Goal: Task Accomplishment & Management: Use online tool/utility

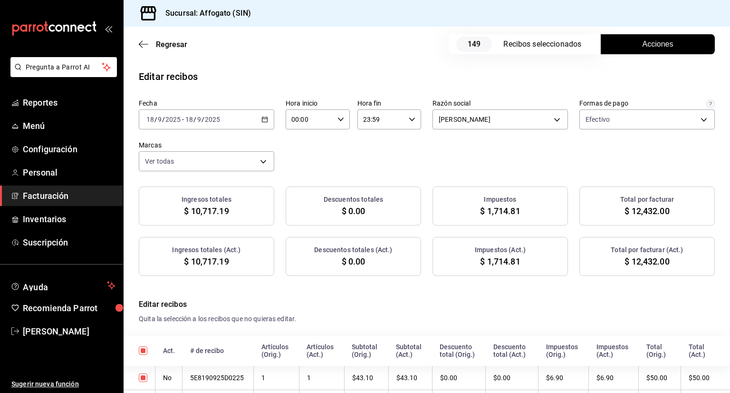
click at [644, 48] on span "Acciones" at bounding box center [658, 44] width 31 height 11
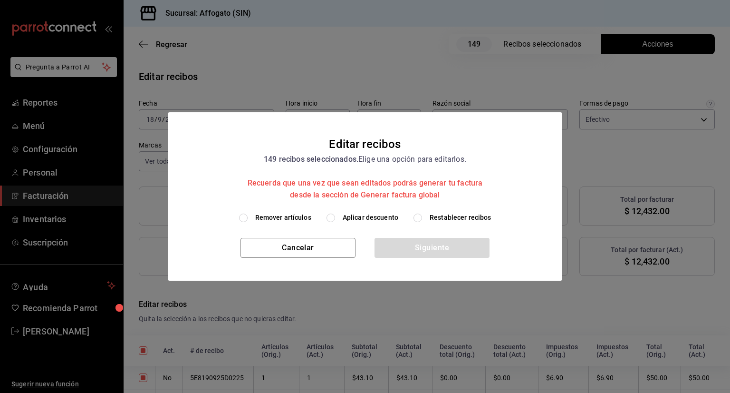
click at [245, 219] on input "Remover artículos" at bounding box center [243, 218] width 9 height 9
radio input "true"
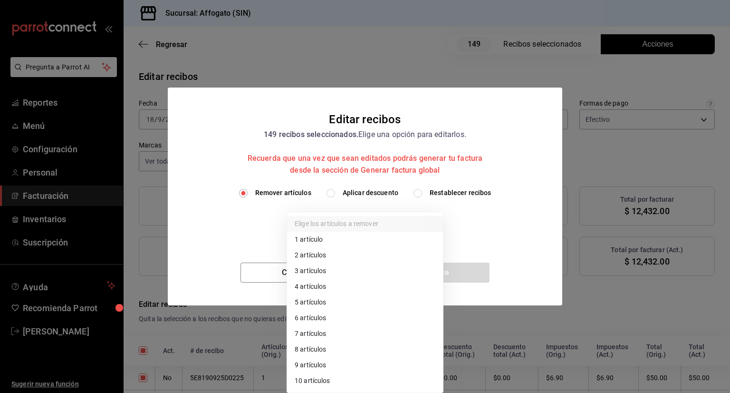
click at [434, 223] on body "Pregunta a Parrot AI Reportes Menú Configuración Personal Facturación Inventari…" at bounding box center [365, 196] width 730 height 393
click at [333, 238] on li "1 artículo" at bounding box center [365, 240] width 156 height 16
type input "1"
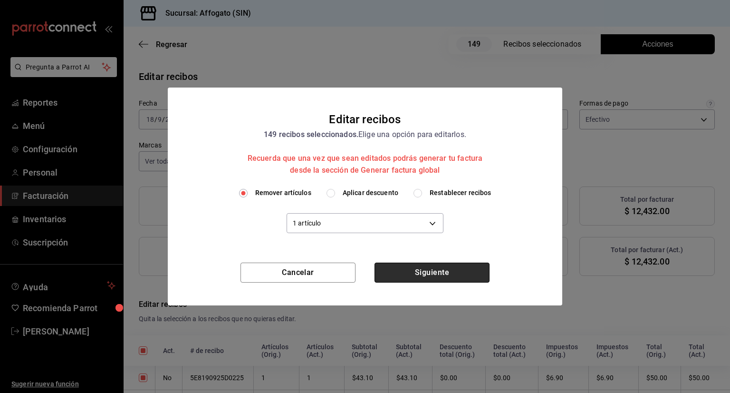
click at [427, 274] on button "Siguiente" at bounding box center [432, 272] width 115 height 20
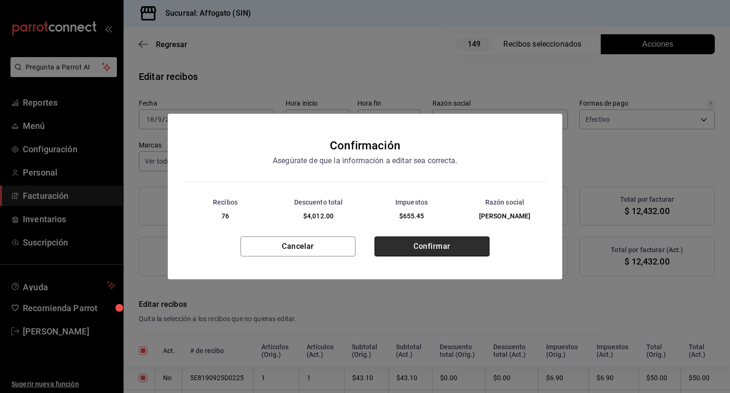
click at [418, 242] on button "Confirmar" at bounding box center [432, 246] width 115 height 20
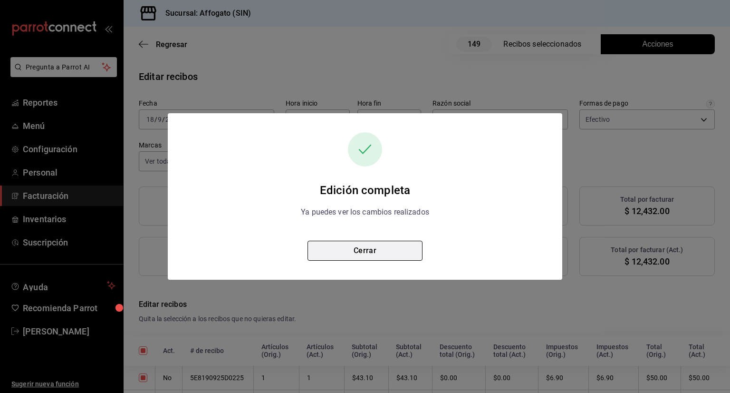
click at [382, 250] on button "Cerrar" at bounding box center [365, 251] width 115 height 20
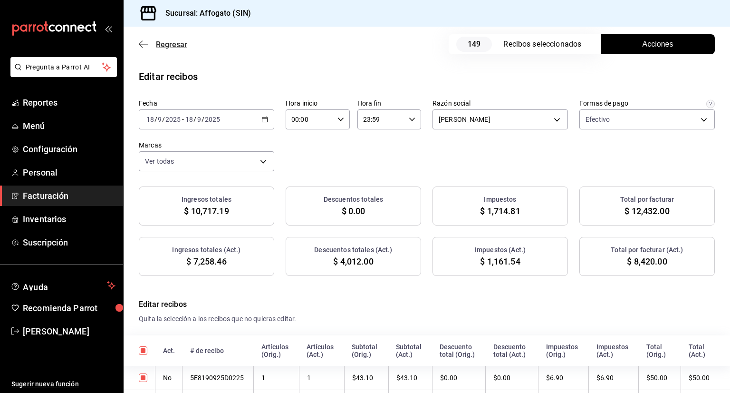
click at [142, 46] on icon "button" at bounding box center [144, 44] width 10 height 9
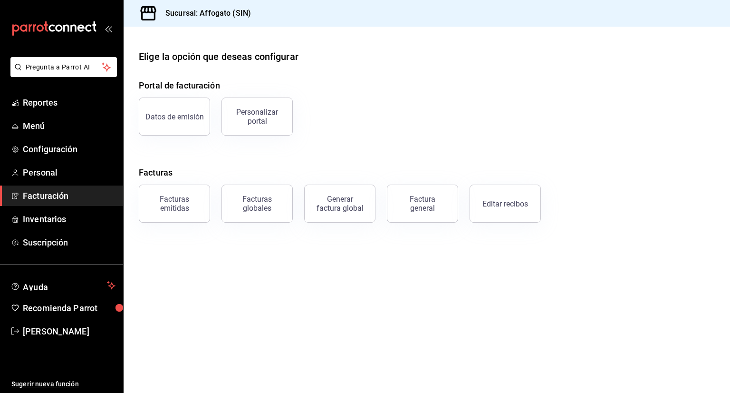
click at [61, 198] on span "Facturación" at bounding box center [69, 195] width 93 height 13
click at [59, 93] on link "Reportes" at bounding box center [61, 102] width 123 height 20
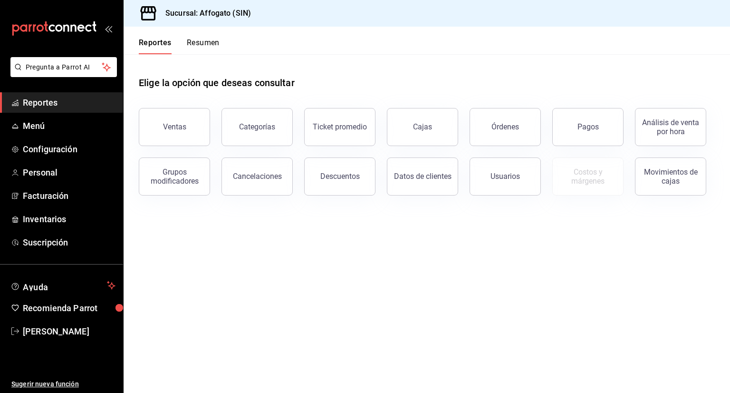
click at [211, 43] on button "Resumen" at bounding box center [203, 46] width 33 height 16
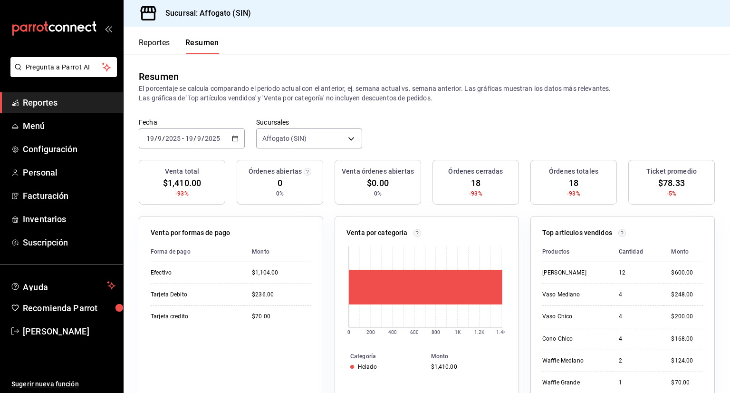
click at [233, 138] on icon "button" at bounding box center [235, 138] width 7 height 7
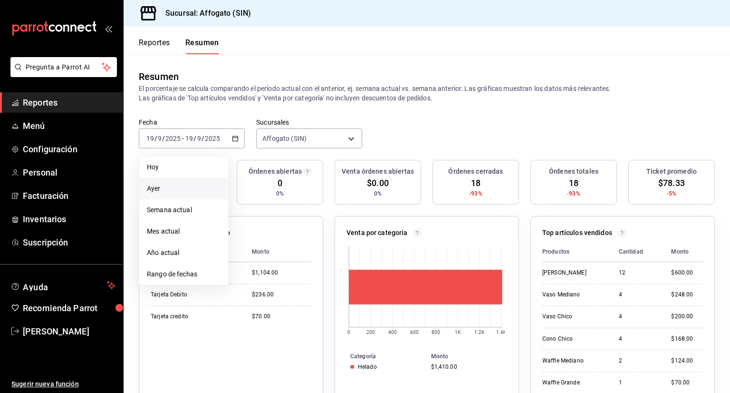
click at [170, 189] on span "Ayer" at bounding box center [184, 189] width 74 height 10
